Goal: Information Seeking & Learning: Learn about a topic

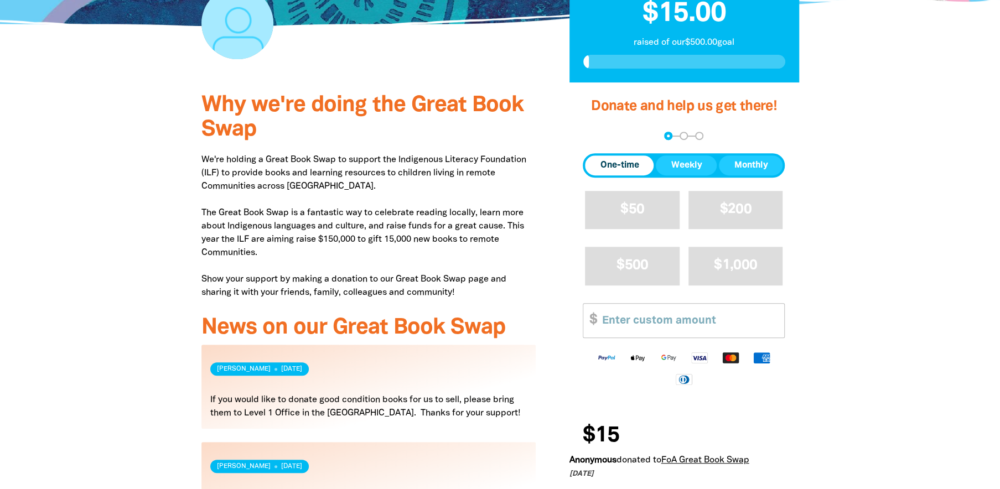
scroll to position [387, 0]
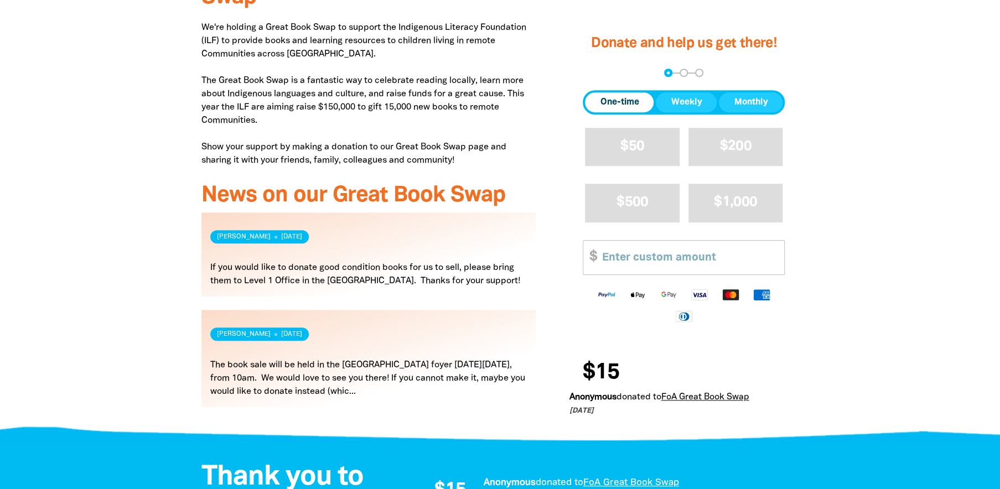
click at [248, 246] on link "Read more" at bounding box center [368, 254] width 335 height 84
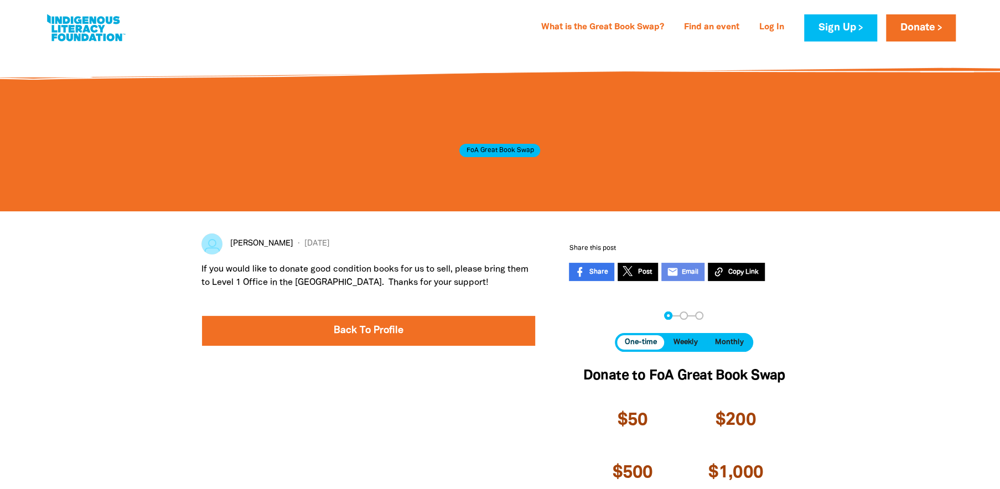
click at [240, 242] on link at bounding box center [247, 243] width 92 height 21
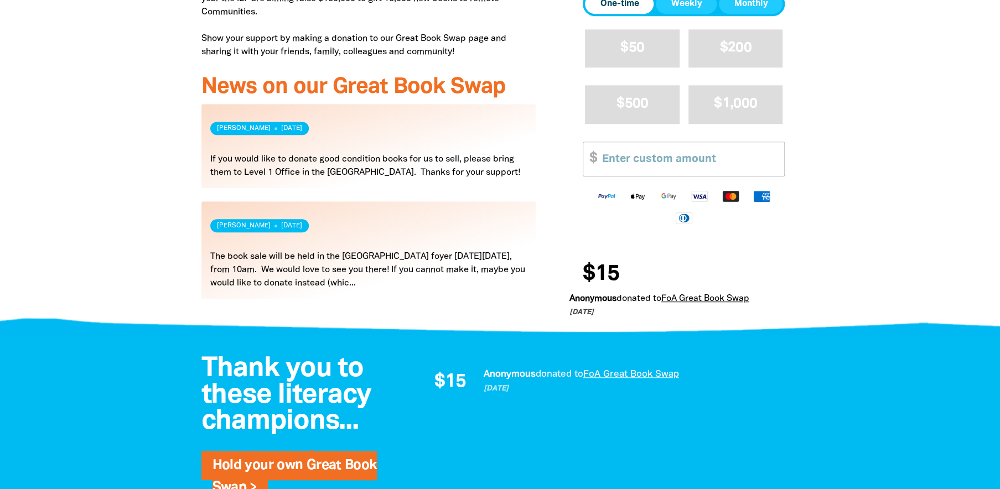
scroll to position [498, 0]
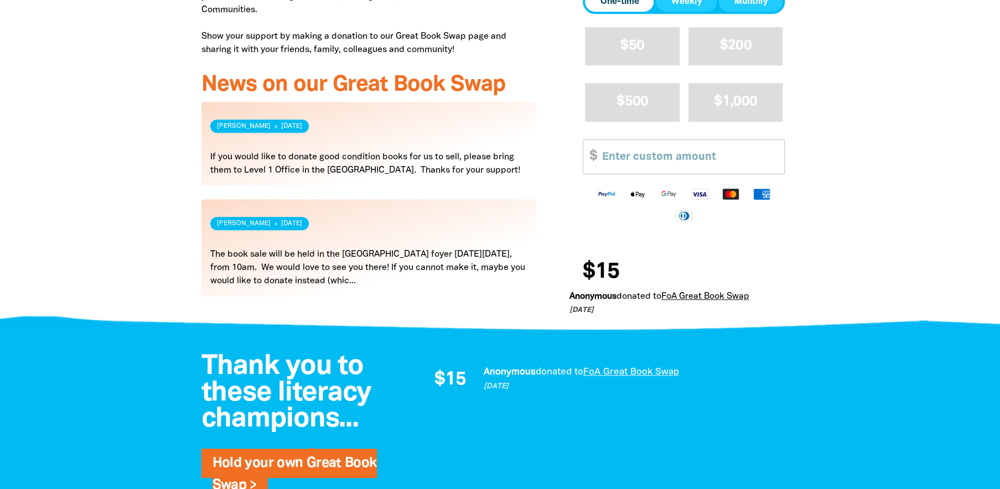
click at [288, 243] on link "Read more" at bounding box center [368, 247] width 335 height 97
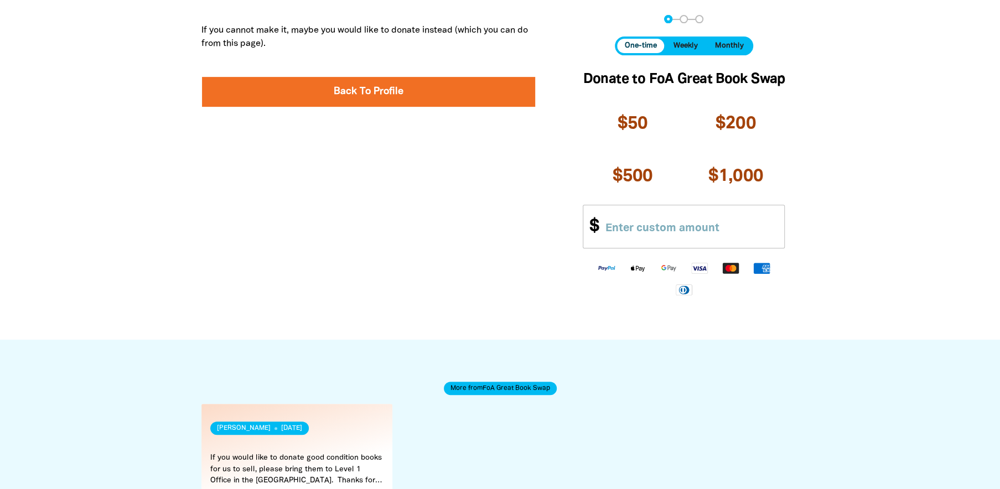
scroll to position [443, 0]
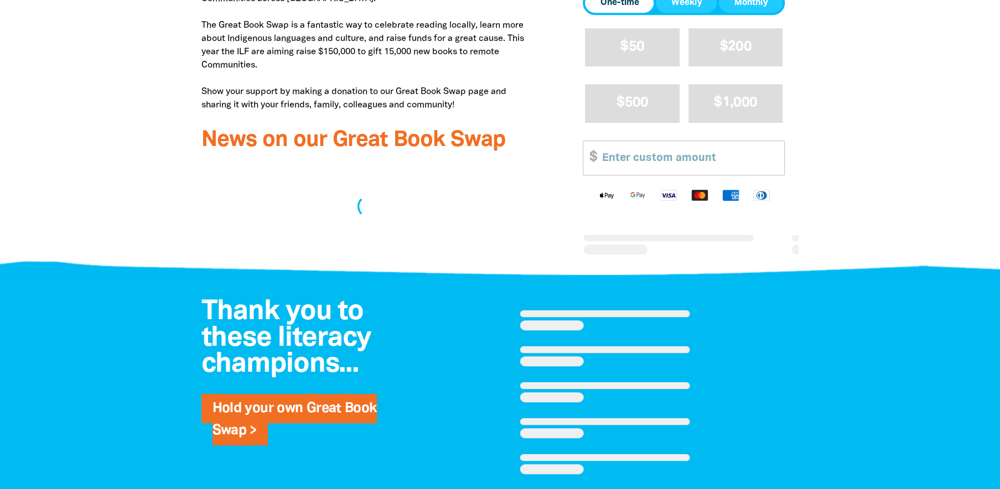
scroll to position [498, 0]
